Goal: Information Seeking & Learning: Check status

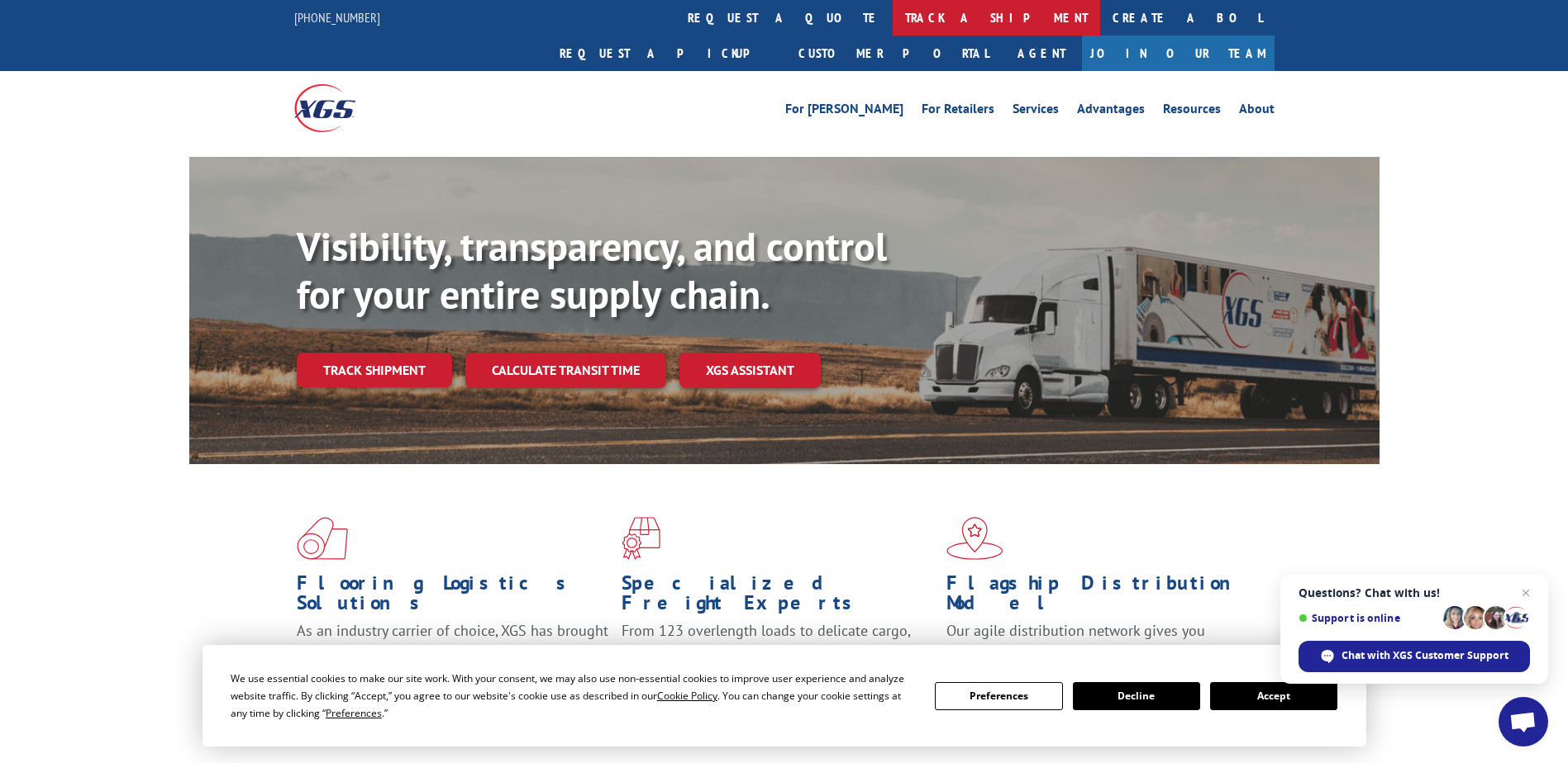
click at [893, 27] on link "track a shipment" at bounding box center [996, 17] width 207 height 36
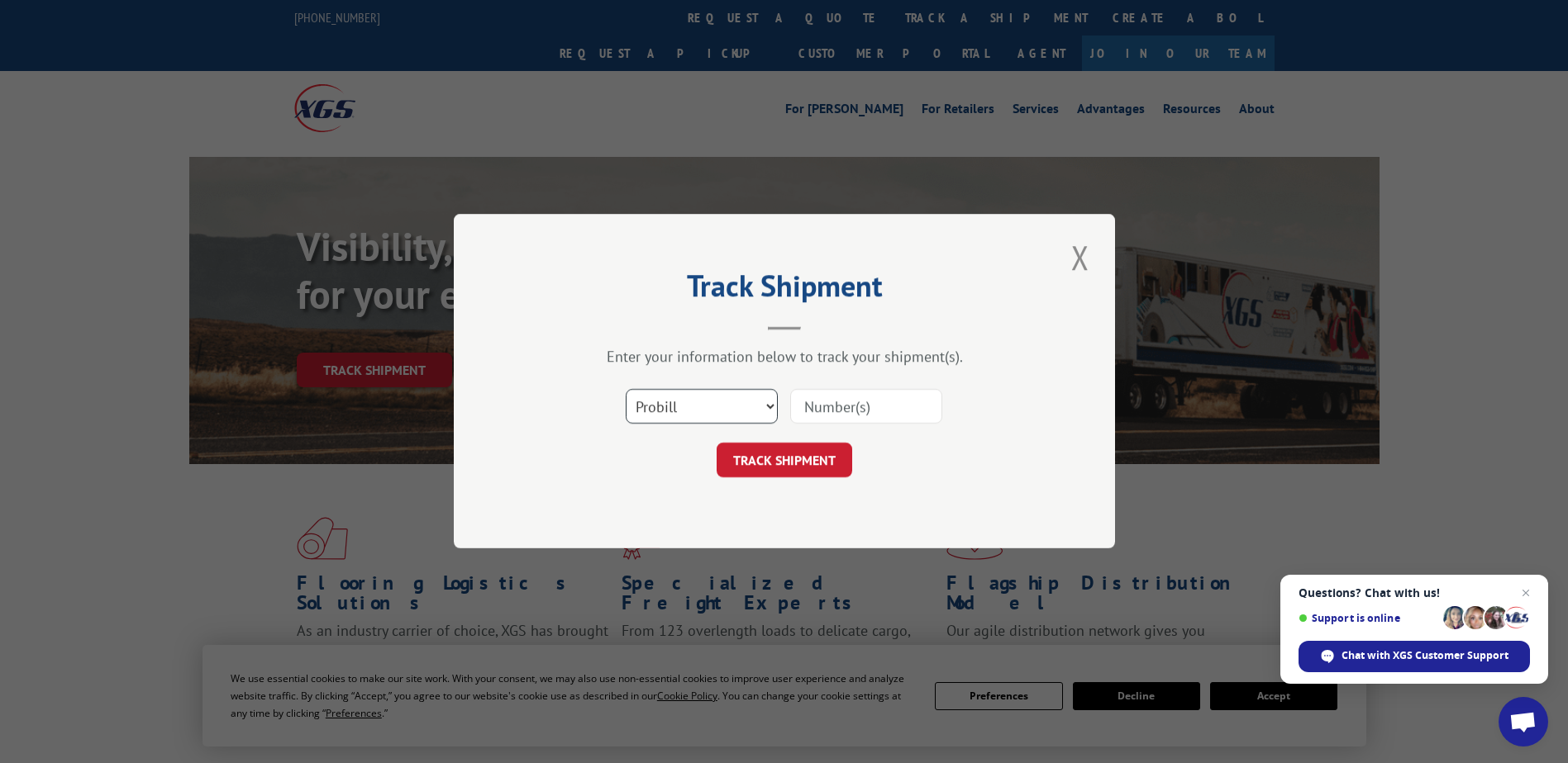
click at [728, 418] on select "Select category... Probill BOL PO" at bounding box center [701, 408] width 152 height 35
select select "bol"
click at [626, 390] on select "Select category... Probill BOL PO" at bounding box center [701, 408] width 152 height 35
click at [873, 414] on input at bounding box center [865, 408] width 152 height 35
paste input "523229925:"
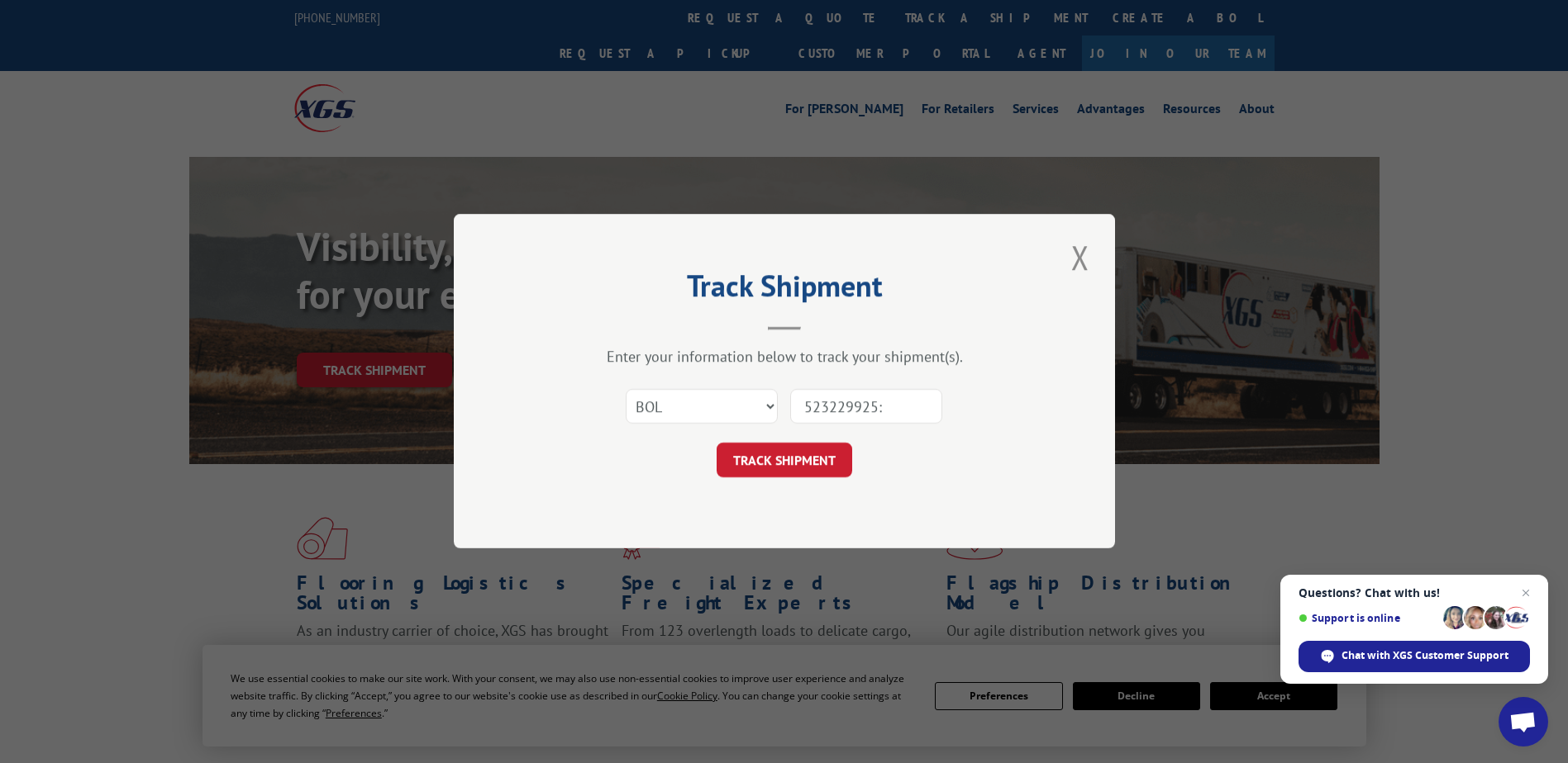
drag, startPoint x: 885, startPoint y: 408, endPoint x: 767, endPoint y: 408, distance: 118.0
click at [767, 408] on div "Select category... Probill BOL PO 523229925:" at bounding box center [784, 408] width 496 height 55
paste input ":1695661101"
click at [811, 406] on input ":1695661101" at bounding box center [865, 408] width 152 height 35
type input "1695661101"
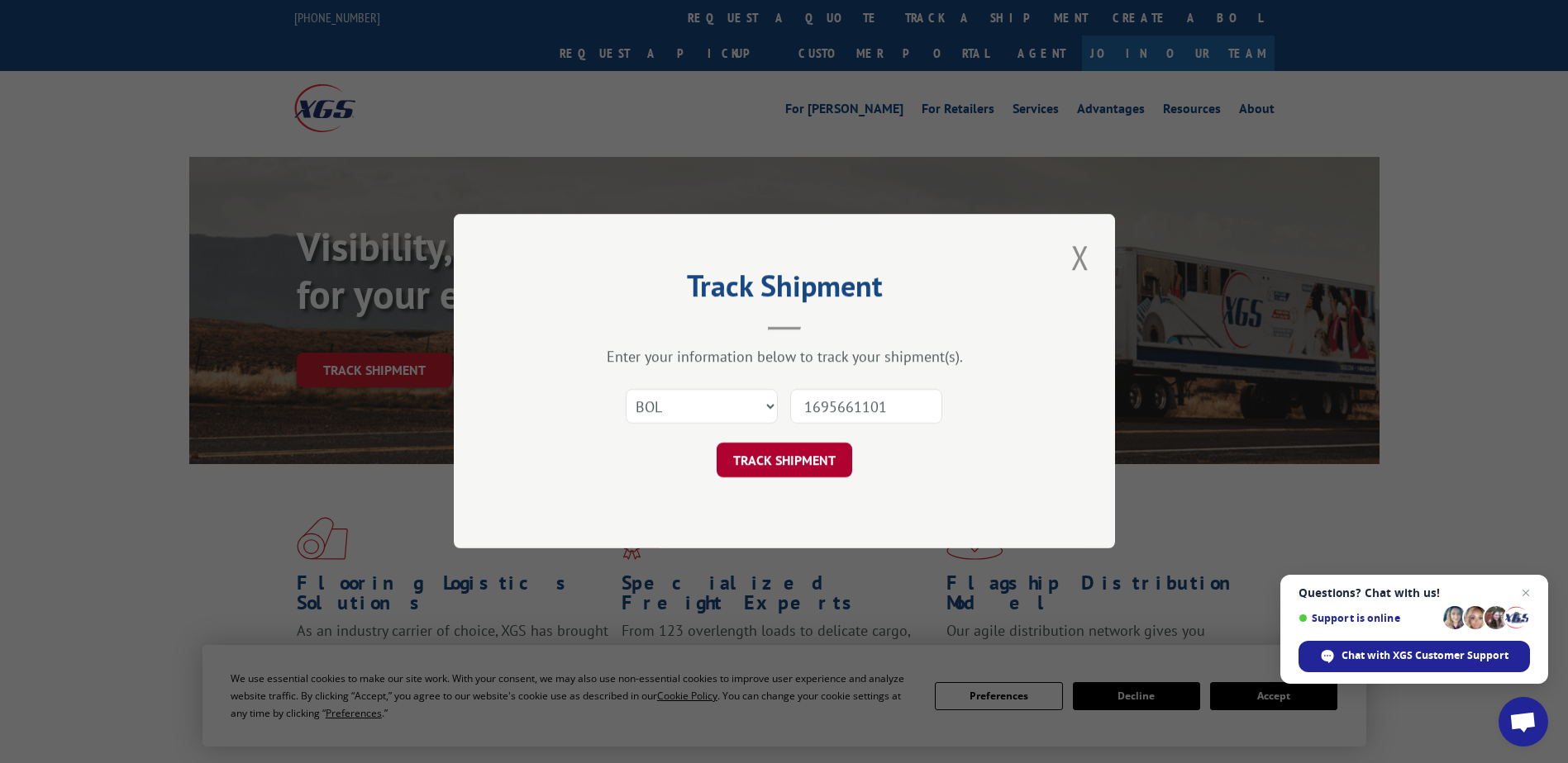
click at [813, 462] on button "TRACK SHIPMENT" at bounding box center [785, 461] width 136 height 35
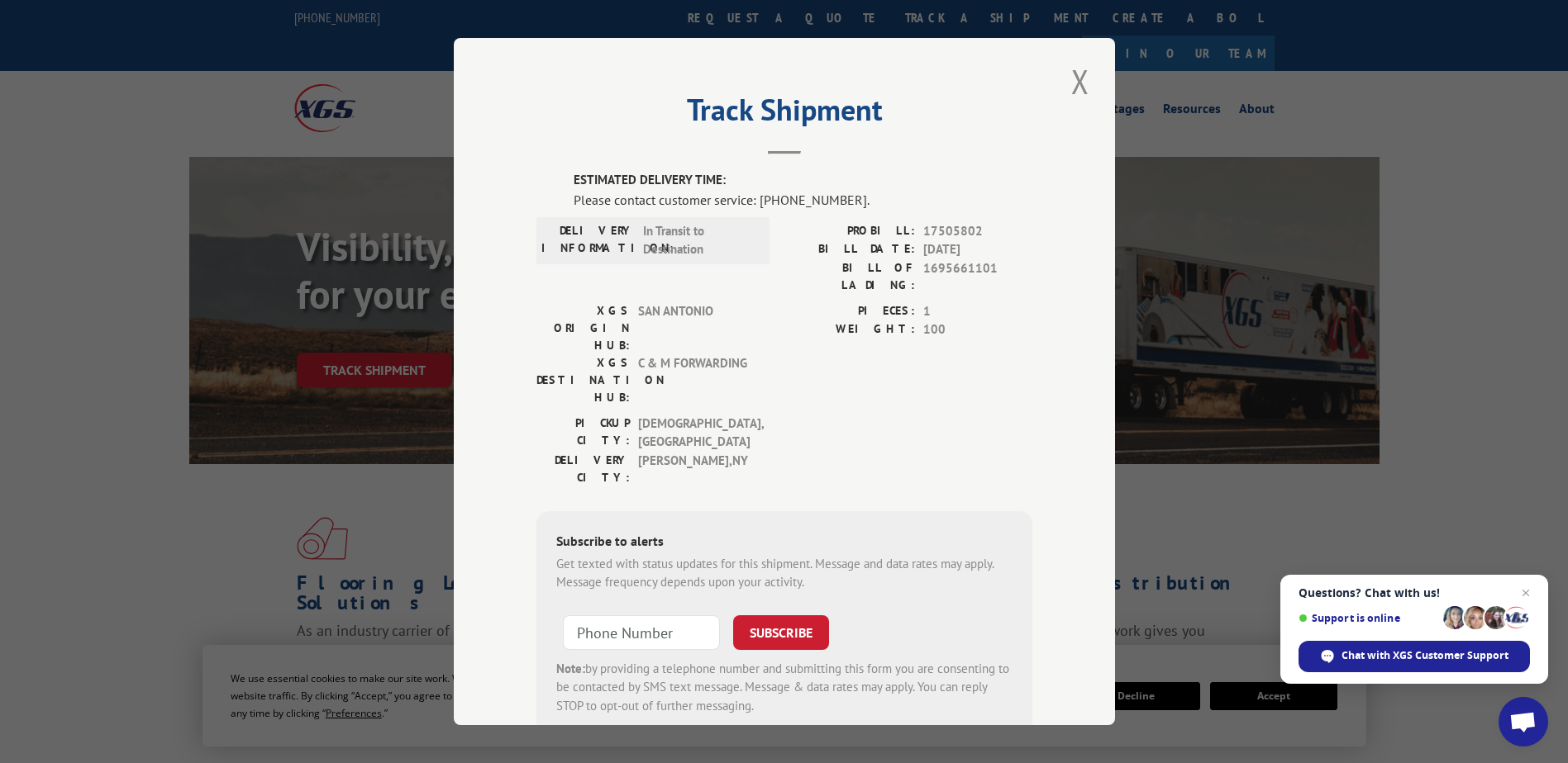
click at [1522, 596] on span "Open chat" at bounding box center [1526, 593] width 20 height 20
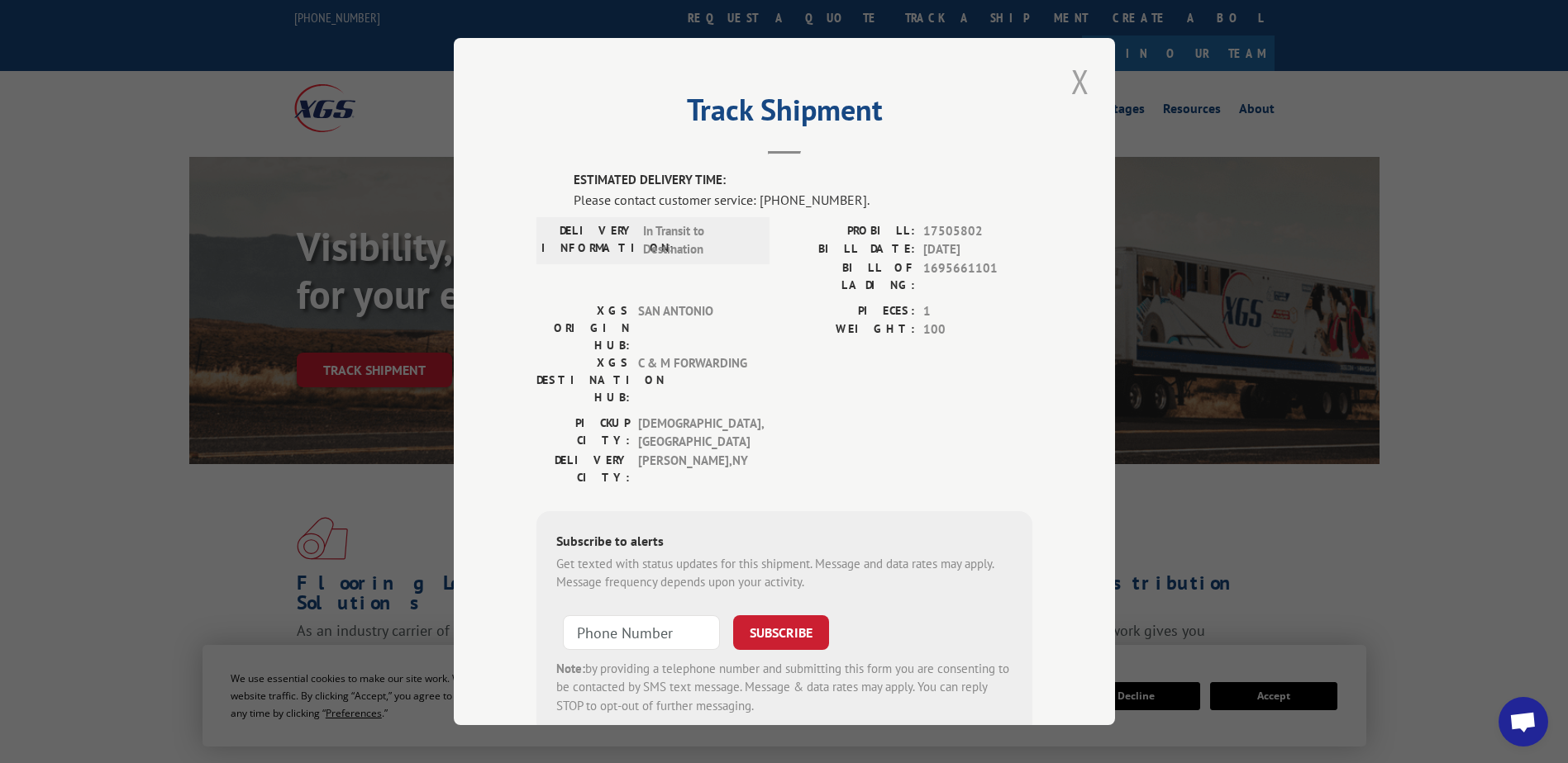
click at [1074, 84] on button "Close modal" at bounding box center [1080, 81] width 28 height 46
